Goal: Information Seeking & Learning: Learn about a topic

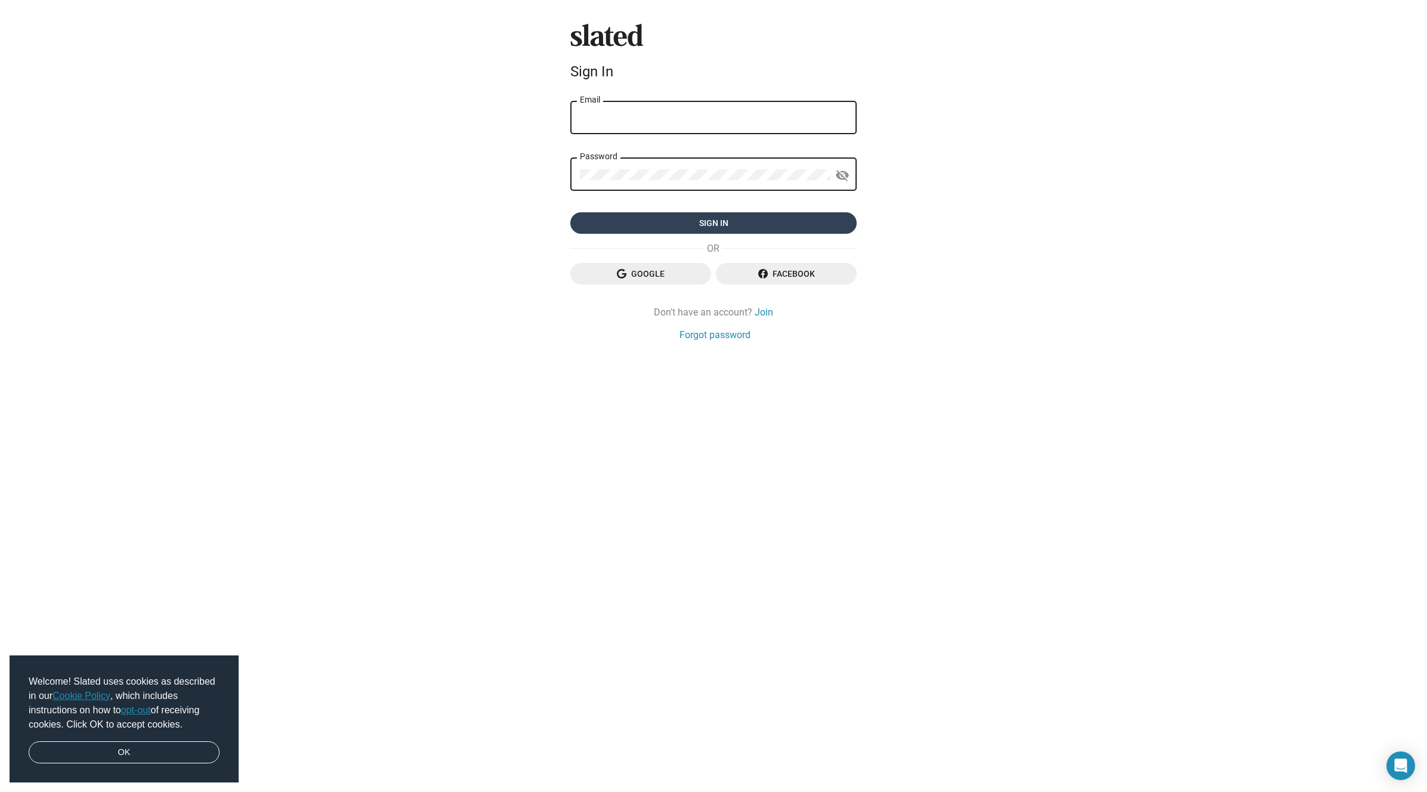
type input "[EMAIL_ADDRESS][DOMAIN_NAME]"
click at [804, 218] on span "Sign in" at bounding box center [713, 222] width 267 height 21
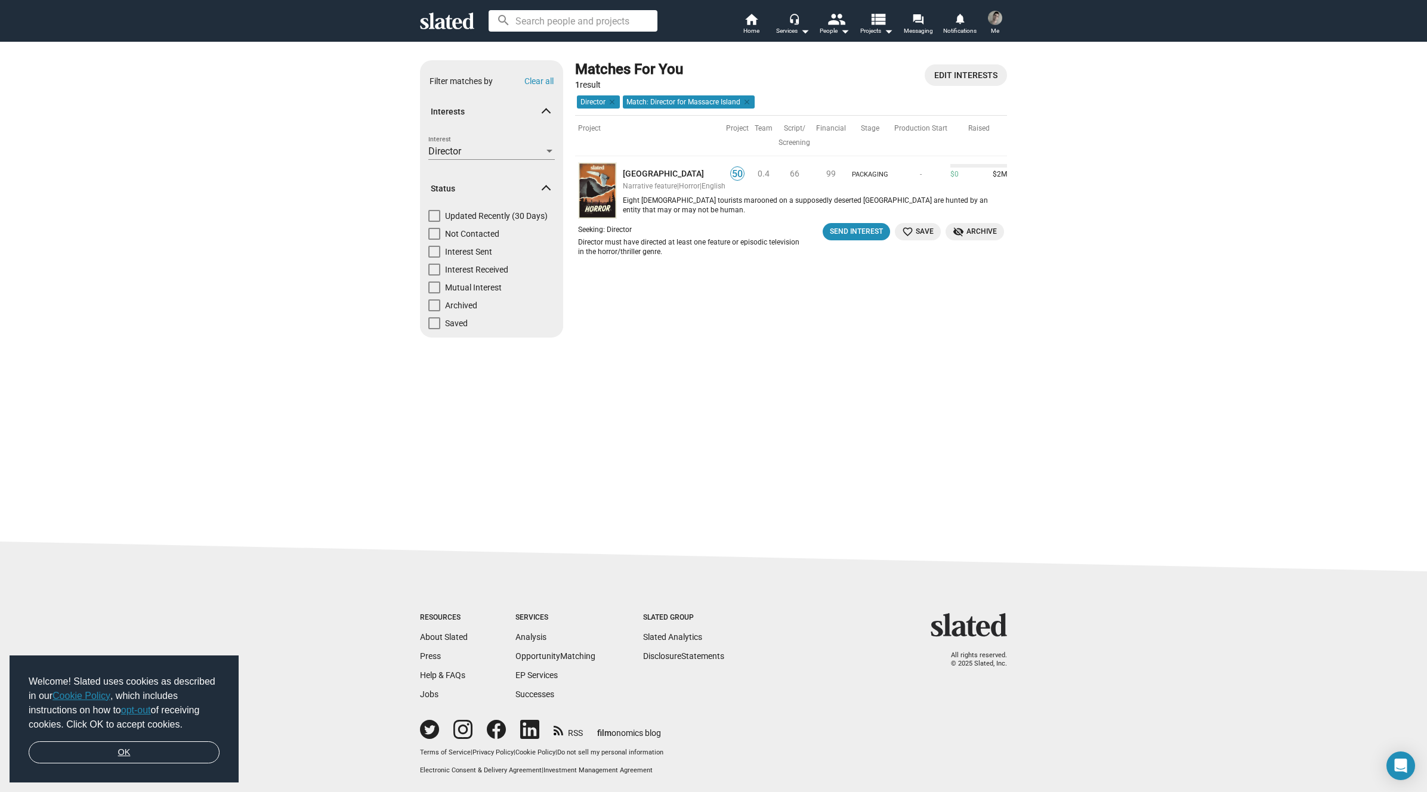
click at [140, 752] on link "OK" at bounding box center [124, 753] width 191 height 23
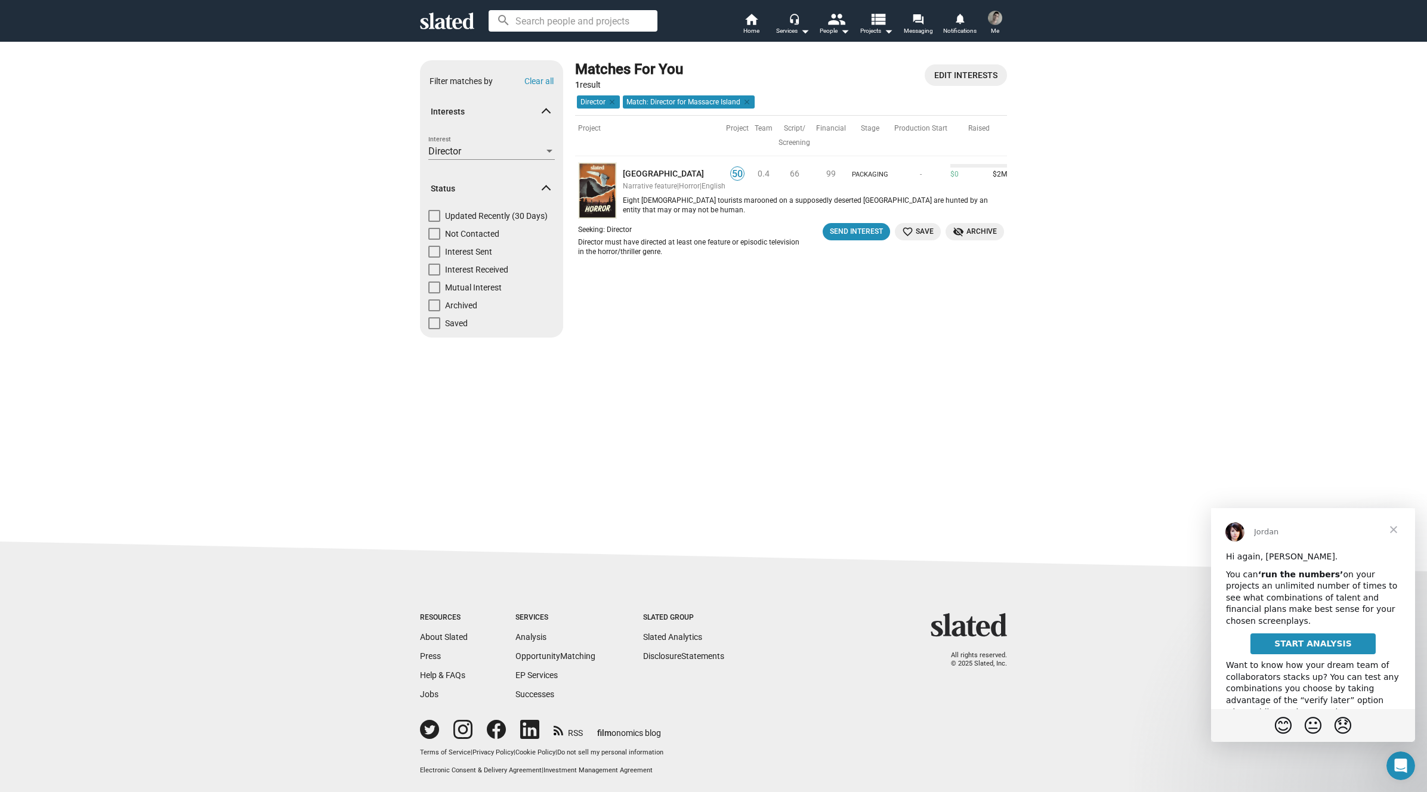
click at [1397, 528] on span "Close" at bounding box center [1393, 529] width 43 height 43
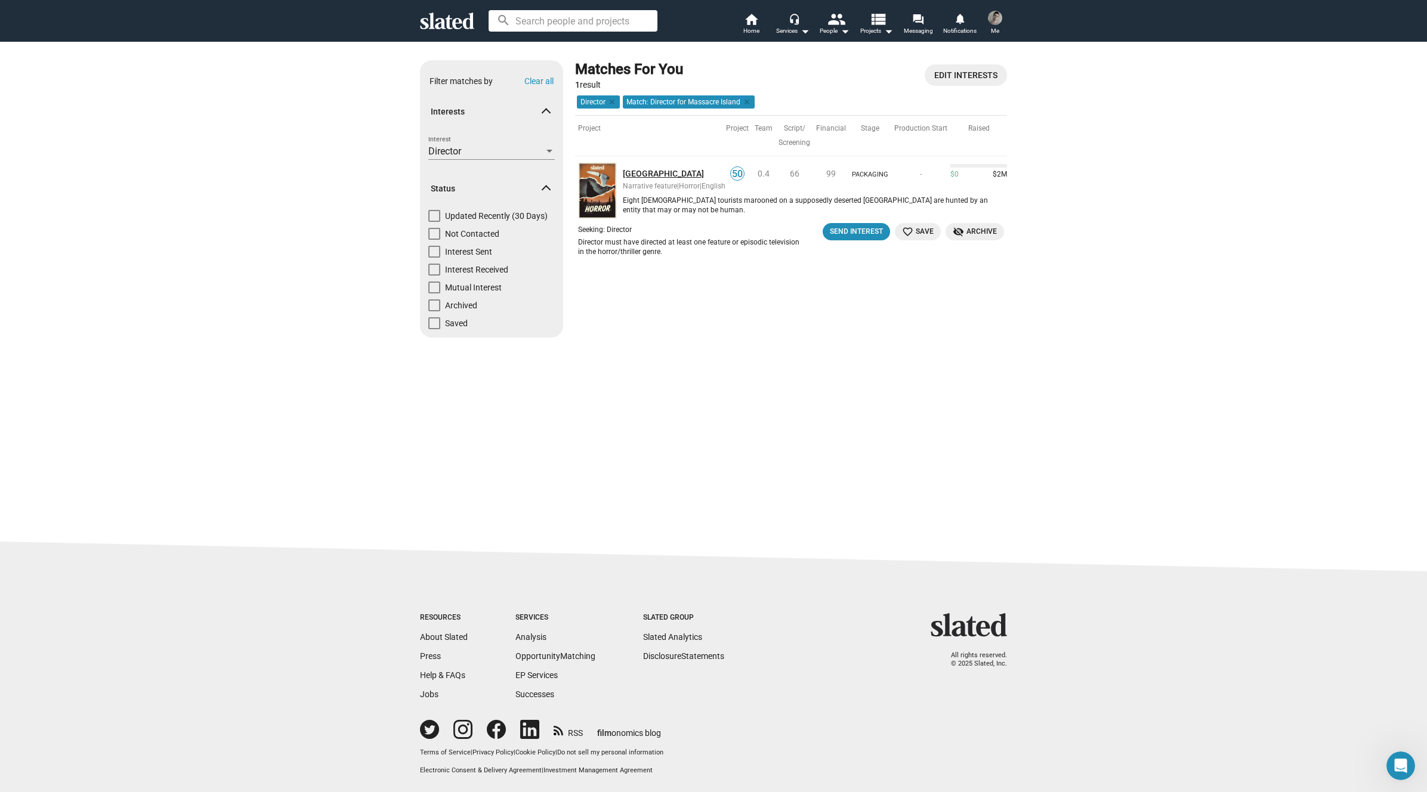
click at [659, 172] on link "Massacre Island" at bounding box center [673, 173] width 100 height 11
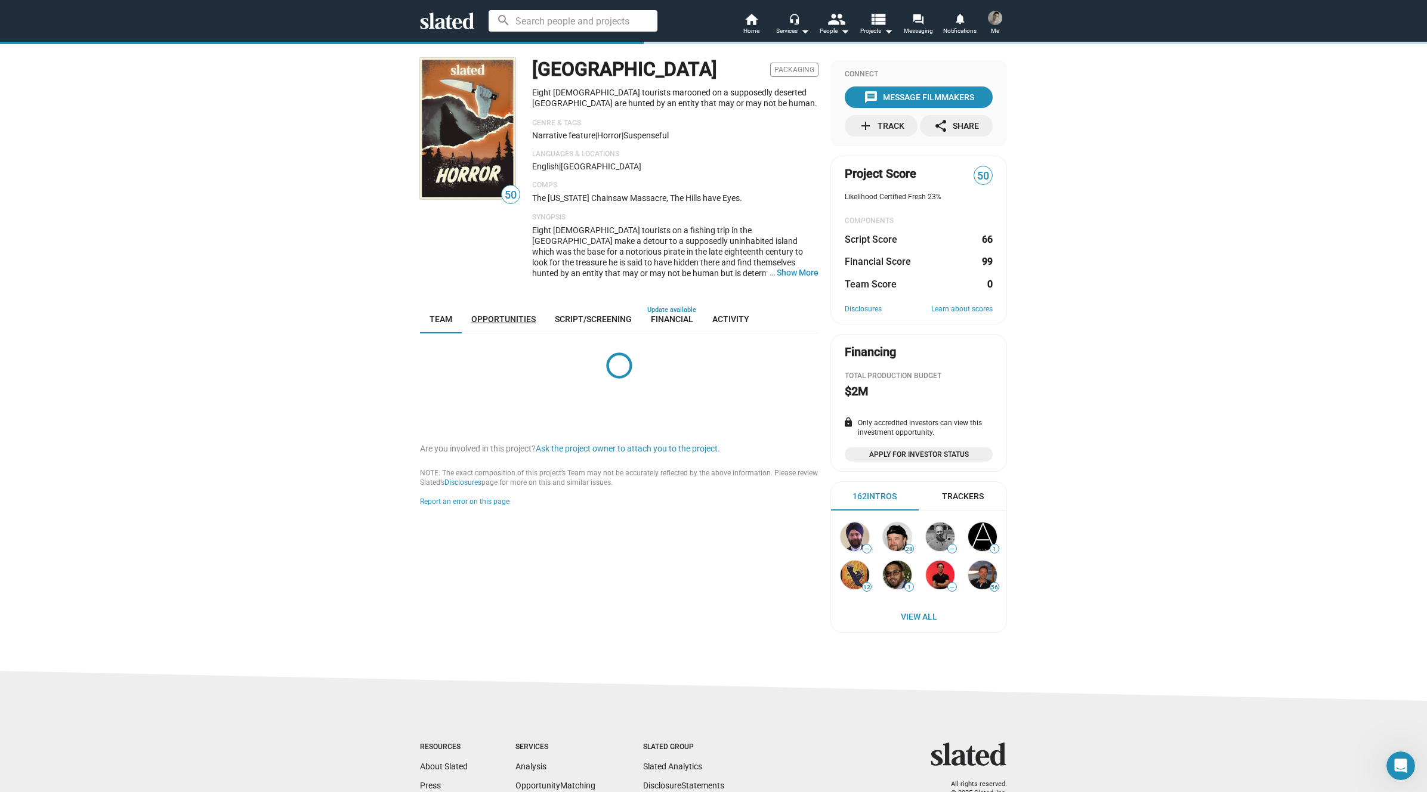
click at [501, 319] on span "Opportunities" at bounding box center [503, 319] width 64 height 10
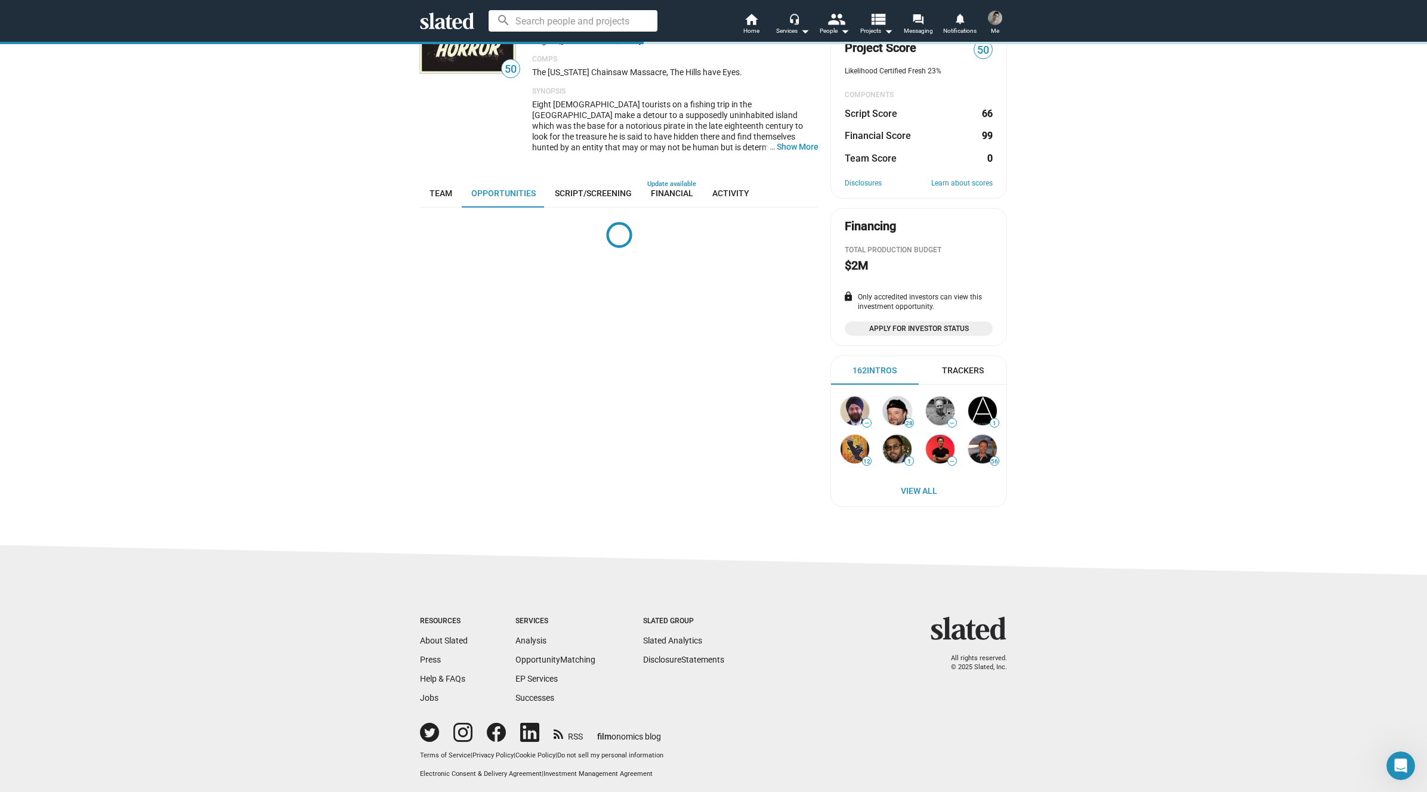
scroll to position [127, 0]
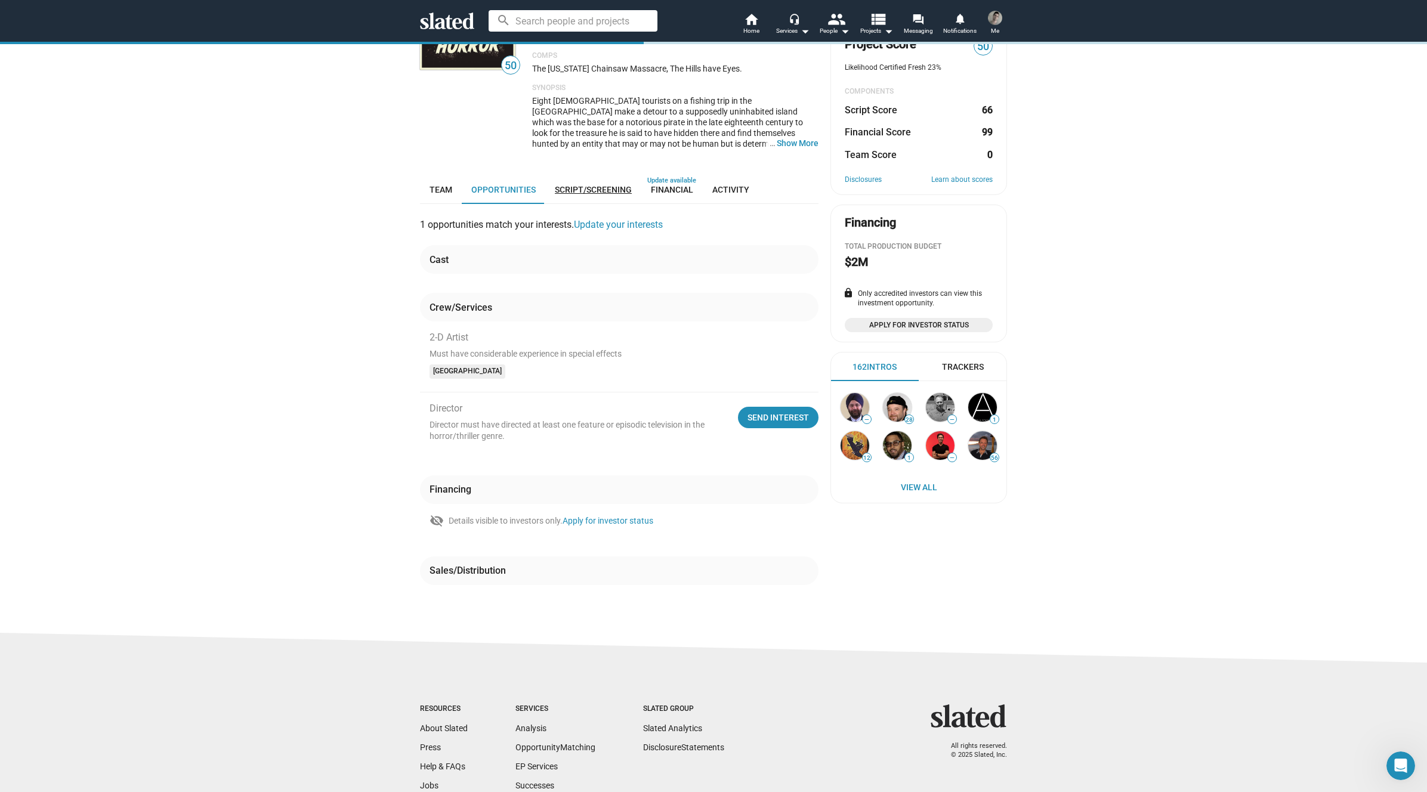
click at [583, 186] on span "Script/Screening" at bounding box center [593, 190] width 77 height 10
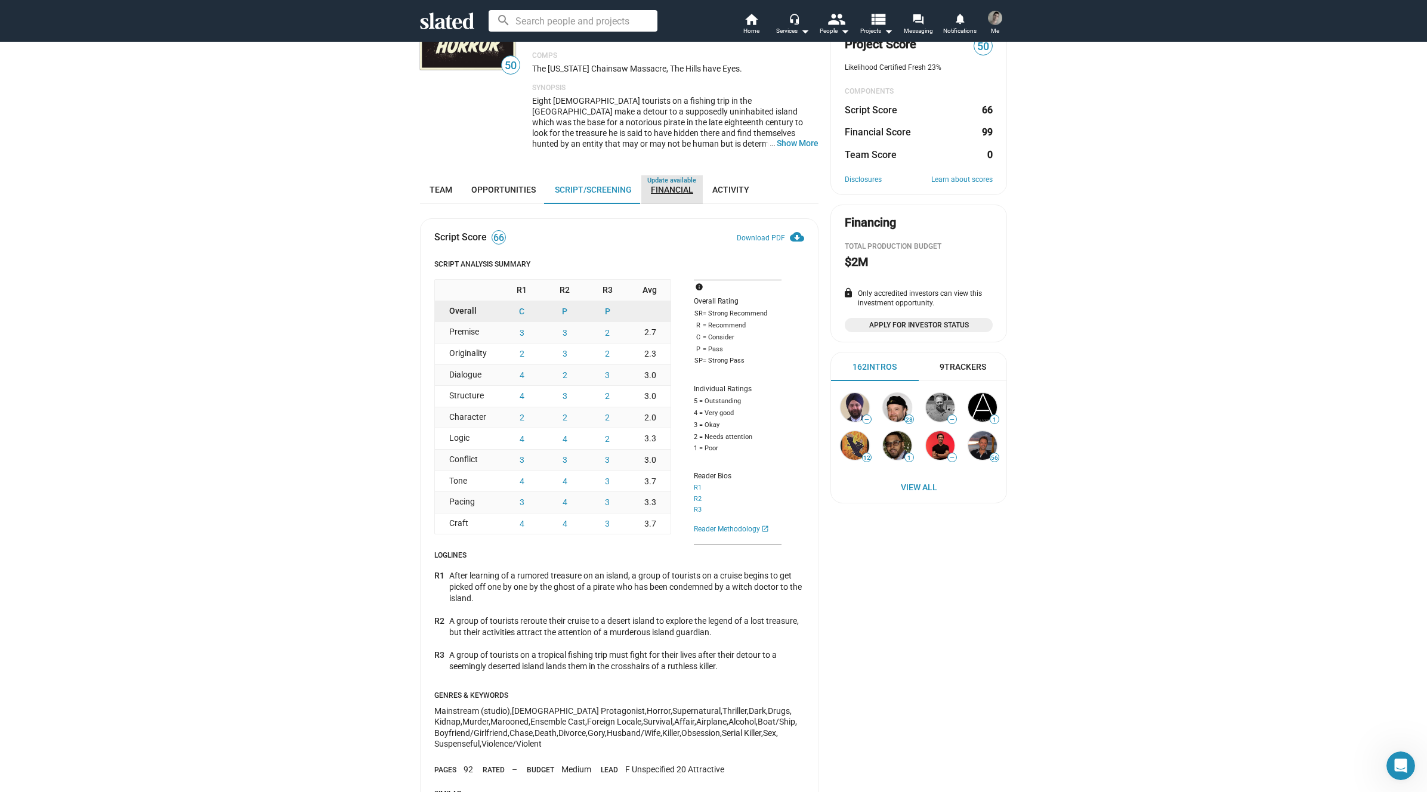
click at [671, 189] on span "Financial" at bounding box center [672, 190] width 42 height 10
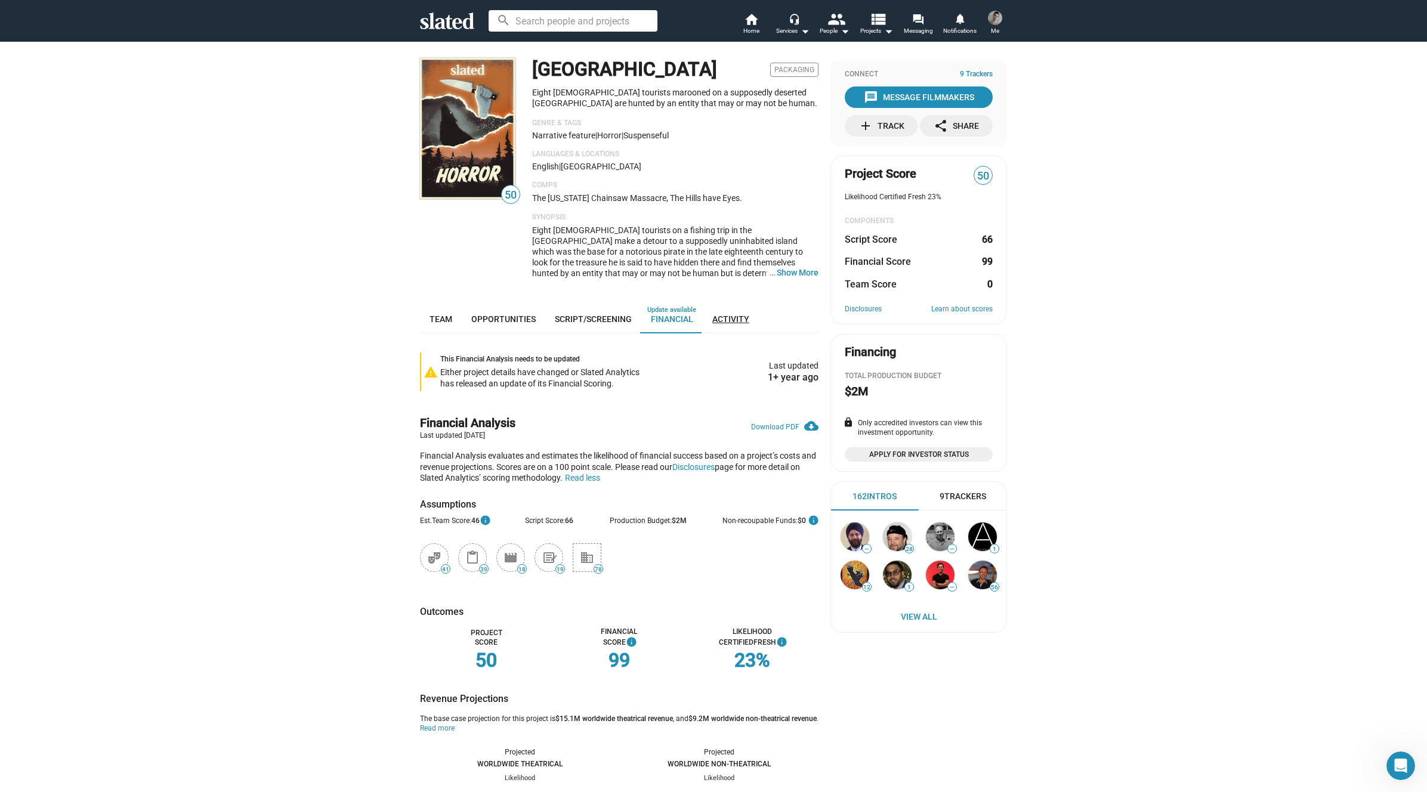
click at [732, 320] on span "Activity" at bounding box center [730, 319] width 37 height 10
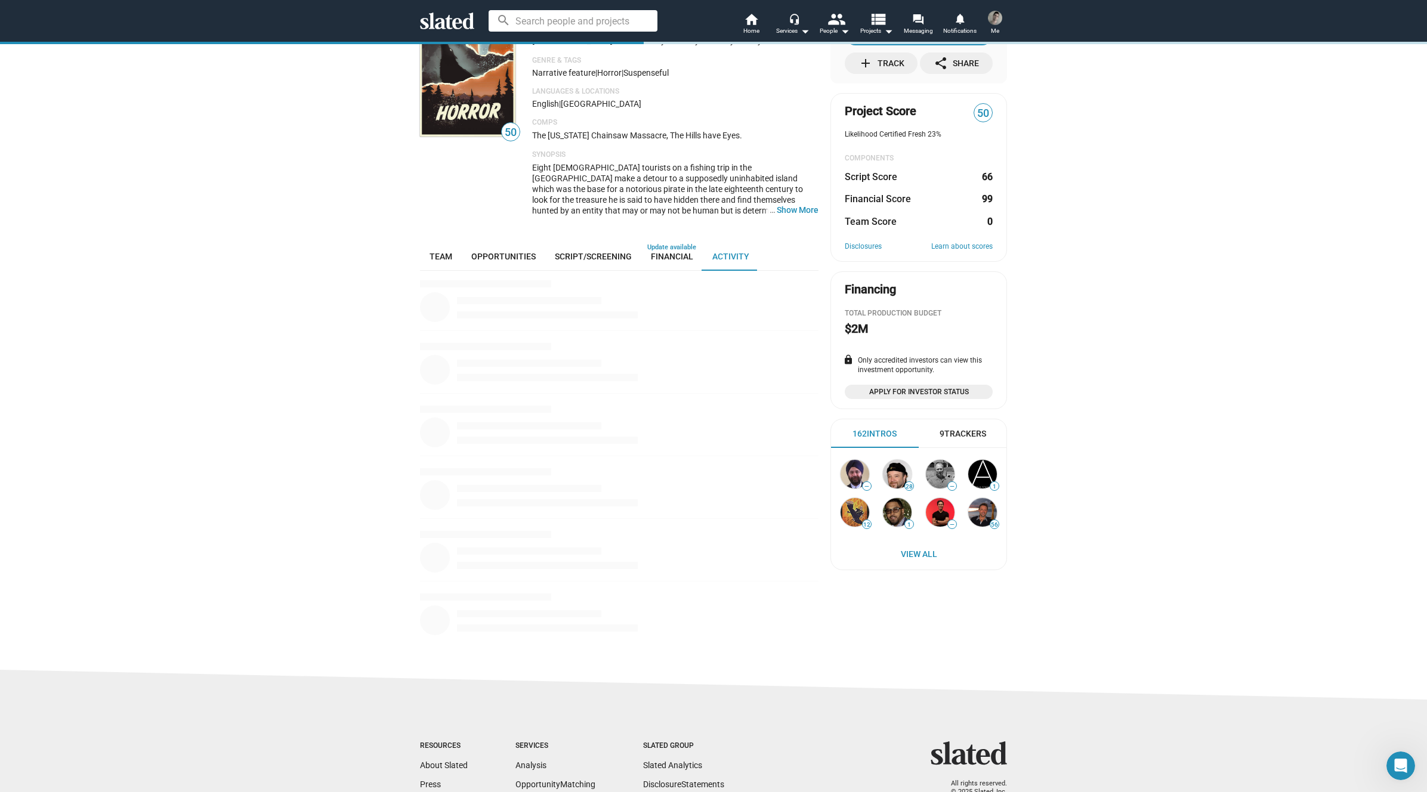
scroll to position [189, 0]
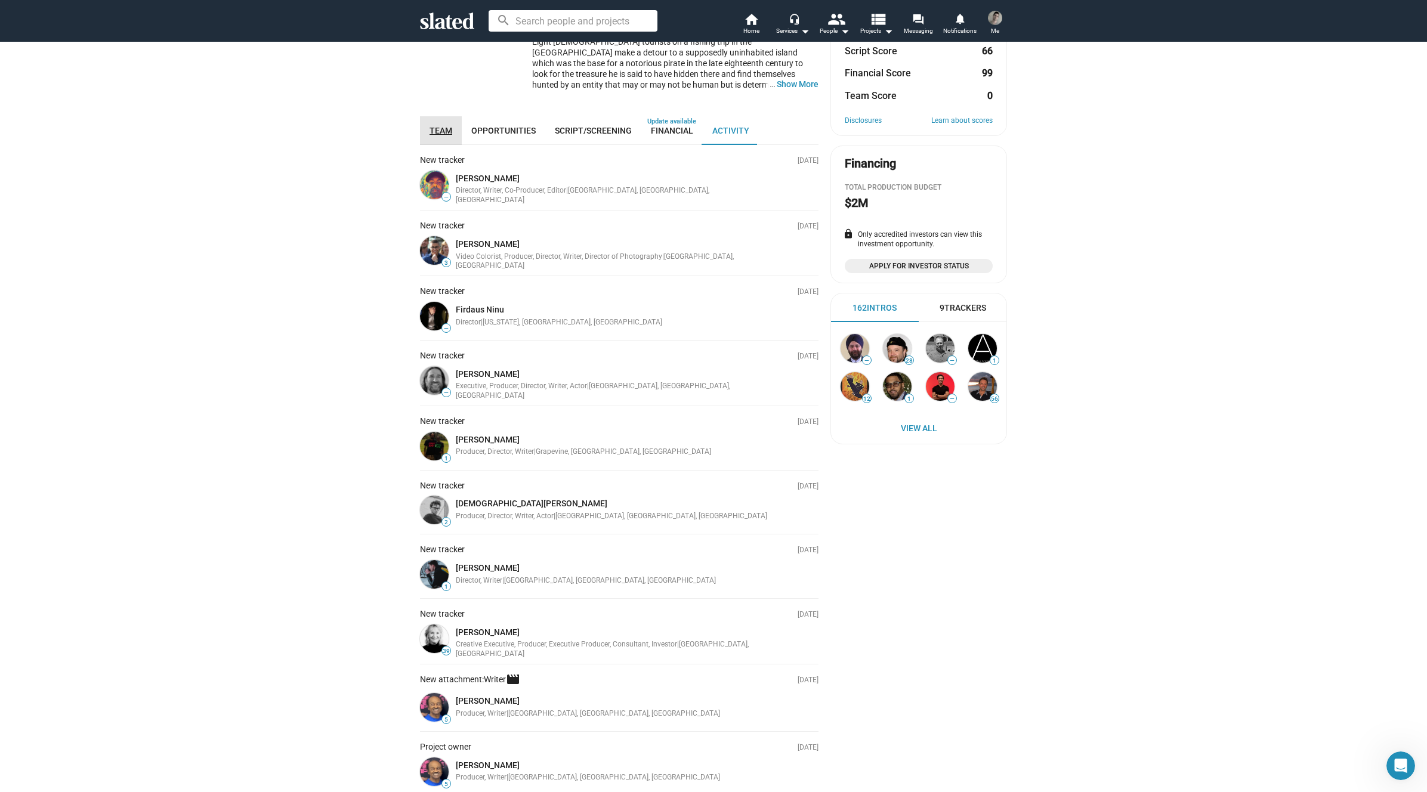
click at [439, 128] on span "Team" at bounding box center [441, 131] width 23 height 10
